Goal: Find specific page/section: Find specific page/section

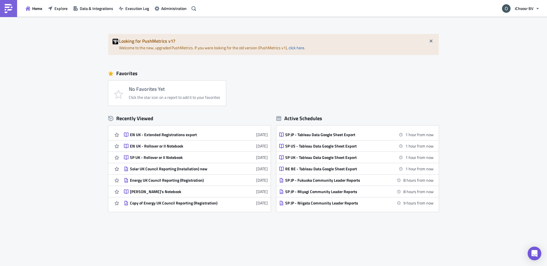
click at [198, 8] on div "Home Explore Data & Integrations Execution Log Administration iChoosr BV" at bounding box center [273, 8] width 547 height 17
click at [197, 8] on button "button" at bounding box center [193, 8] width 9 height 9
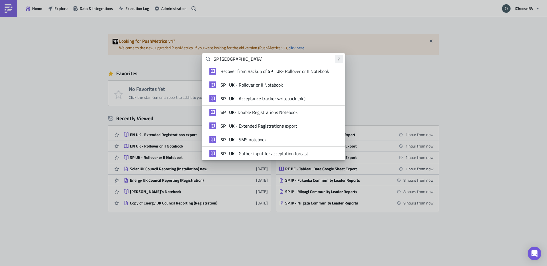
type input "SP [GEOGRAPHIC_DATA]"
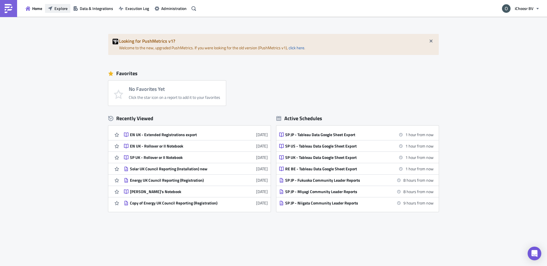
click at [62, 7] on span "Explore" at bounding box center [60, 8] width 13 height 6
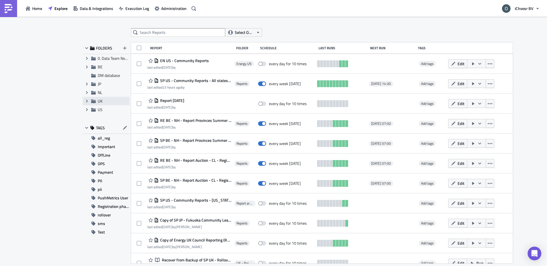
click at [92, 101] on icon at bounding box center [93, 101] width 5 height 5
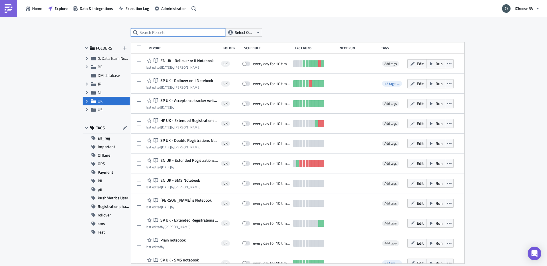
click at [154, 33] on input "text" at bounding box center [178, 32] width 94 height 9
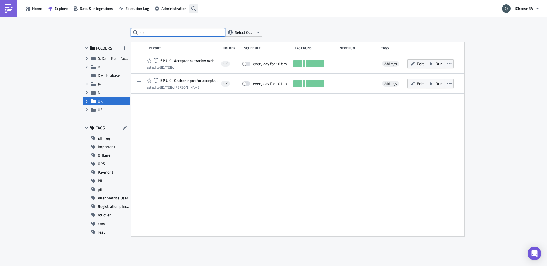
type input "acc"
click at [193, 7] on icon "button" at bounding box center [193, 8] width 5 height 5
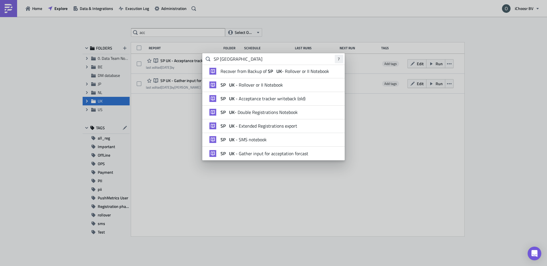
click at [244, 61] on input "SP [GEOGRAPHIC_DATA]" at bounding box center [273, 58] width 142 height 11
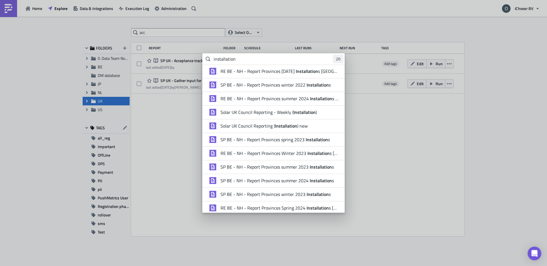
scroll to position [106, 0]
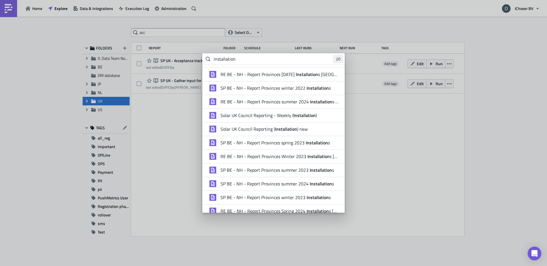
type input "installation"
click at [278, 131] on strong "Installation" at bounding box center [286, 129] width 22 height 7
